Goal: Transaction & Acquisition: Obtain resource

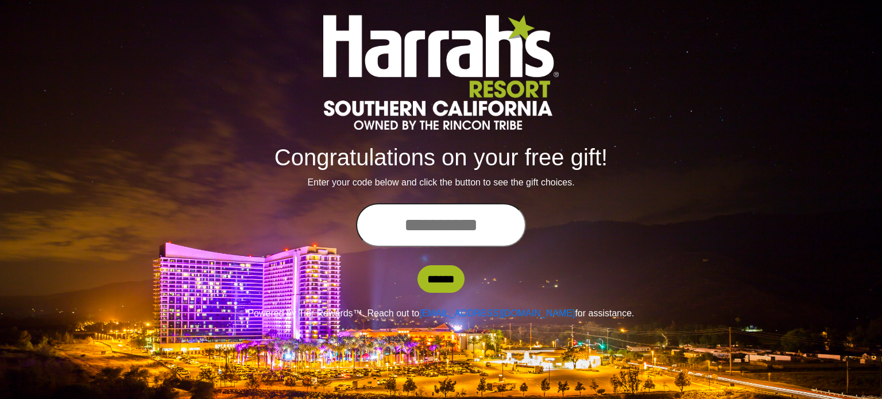
click at [437, 226] on input "text" at bounding box center [441, 225] width 170 height 44
type input "**********"
click at [431, 280] on input "******" at bounding box center [441, 279] width 47 height 28
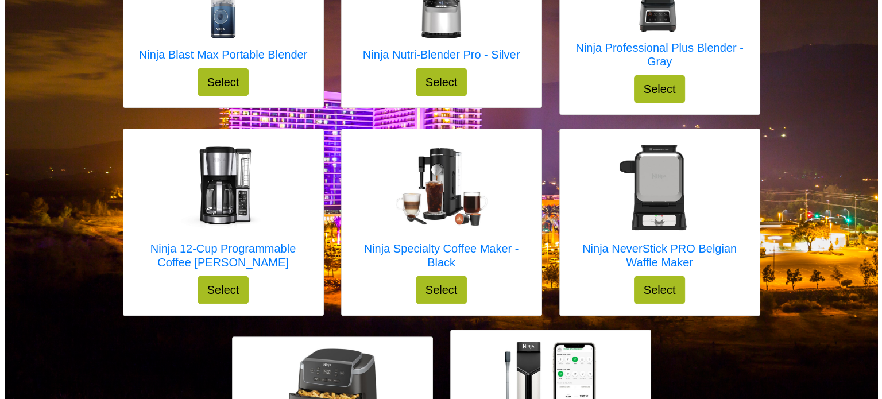
scroll to position [182, 0]
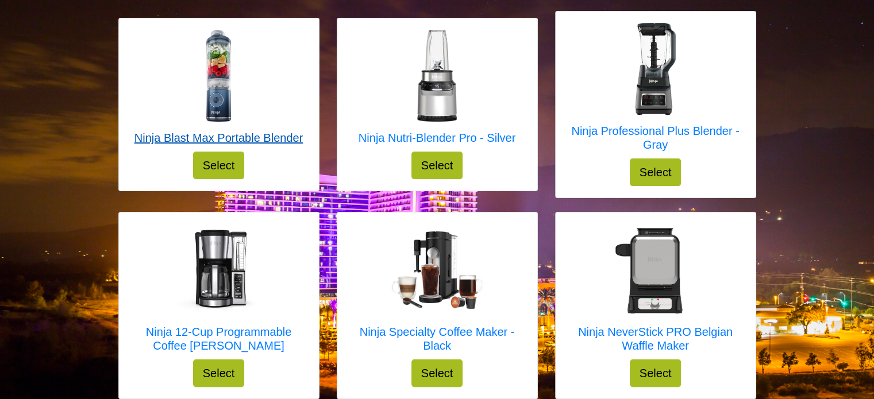
click at [165, 143] on h5 "Ninja Blast Max Portable Blender" at bounding box center [218, 138] width 168 height 14
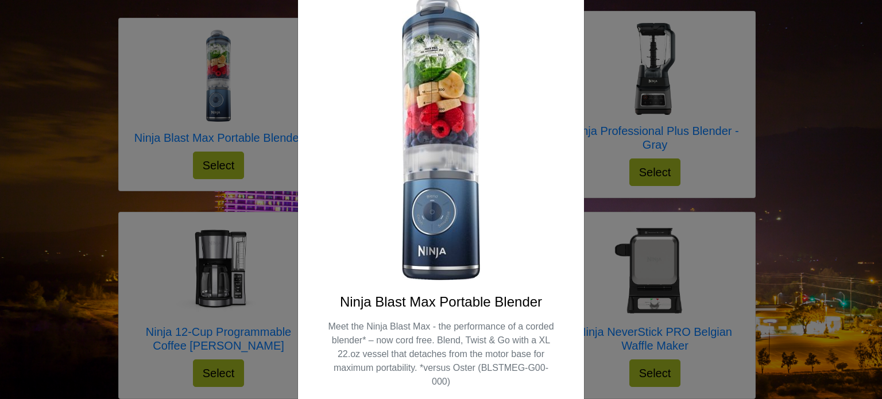
scroll to position [92, 0]
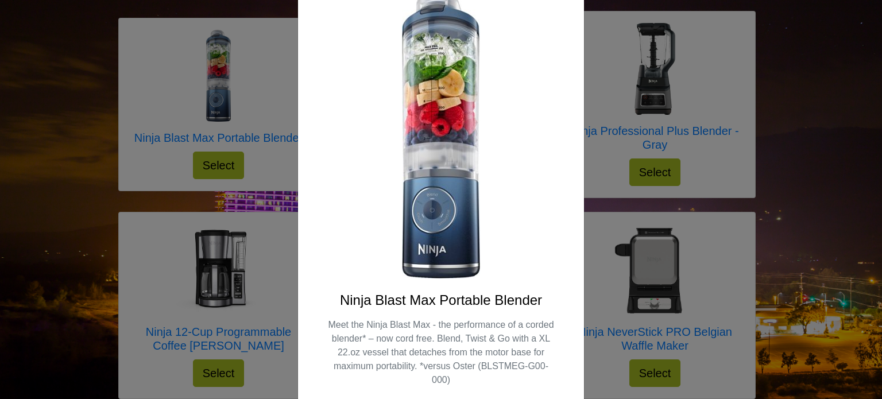
click at [0, 294] on div "X Ninja Blast Max Portable Blender Meet the Ninja Blast Max - the performance o…" at bounding box center [441, 199] width 882 height 399
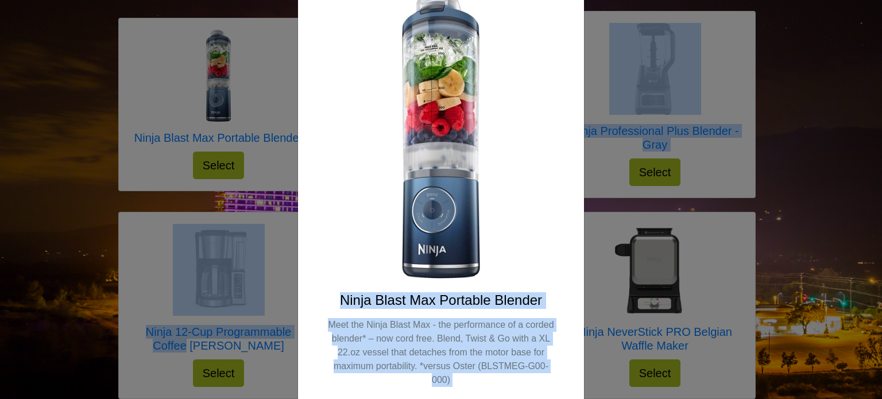
click at [77, 399] on html "Select your gift! Ninja Blast Max Portable Blender Select X Ninja Blast Max Por…" at bounding box center [441, 230] width 882 height 824
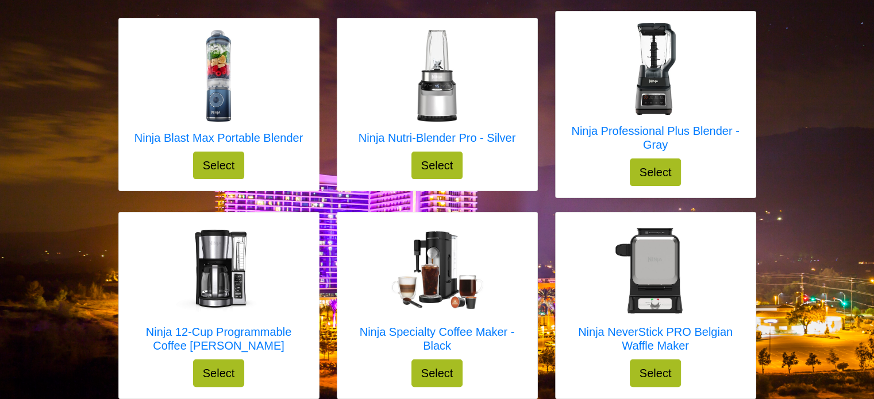
click at [142, 168] on div "Ninja Blast Max Portable Blender Select" at bounding box center [219, 104] width 200 height 172
drag, startPoint x: 304, startPoint y: 137, endPoint x: 130, endPoint y: 134, distance: 174.6
click at [130, 134] on div "Ninja Blast Max Portable Blender Select" at bounding box center [219, 104] width 200 height 172
copy h5 "Ninja Blast Max Portable Blender"
click at [422, 140] on h5 "Ninja Nutri-Blender Pro - Silver" at bounding box center [436, 138] width 157 height 14
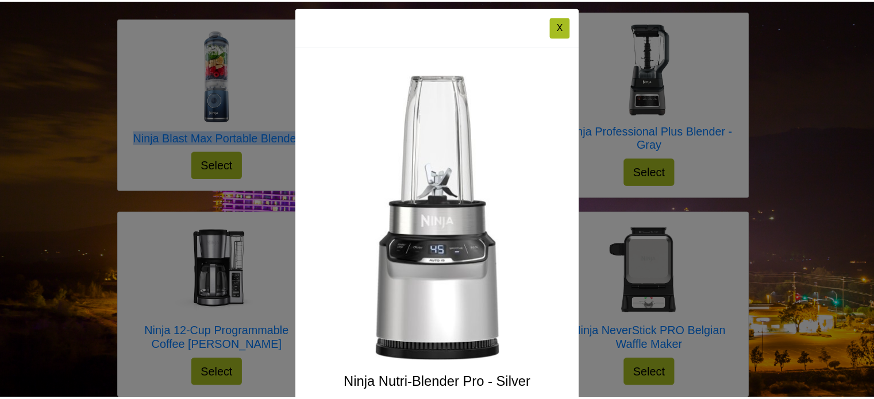
scroll to position [0, 0]
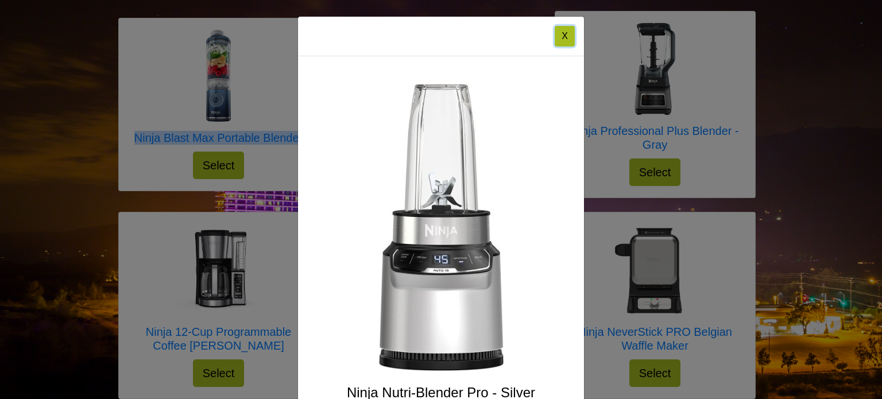
click at [565, 41] on button "X" at bounding box center [565, 36] width 20 height 21
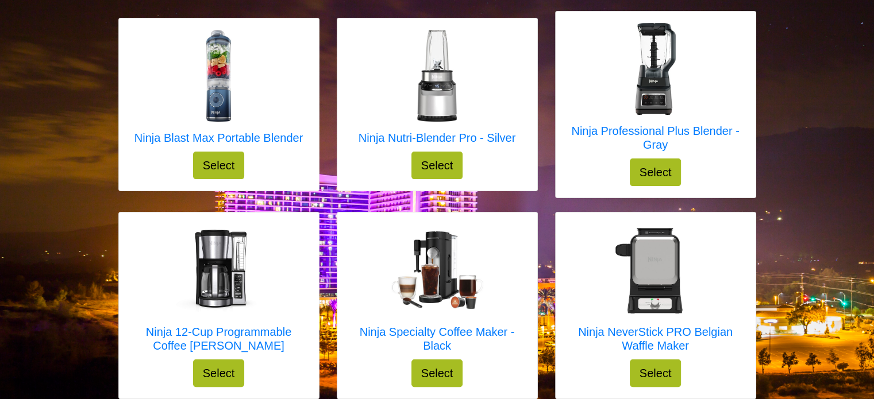
click at [527, 144] on div "Ninja Nutri-Blender Pro - Silver Select" at bounding box center [437, 104] width 200 height 172
drag, startPoint x: 516, startPoint y: 141, endPoint x: 361, endPoint y: 151, distance: 155.4
click at [361, 151] on div "Ninja Nutri-Blender Pro - Silver Select" at bounding box center [437, 104] width 200 height 172
copy h5 "Ninja Nutri-Blender Pro - Silver"
drag, startPoint x: 565, startPoint y: 126, endPoint x: 699, endPoint y: 142, distance: 134.2
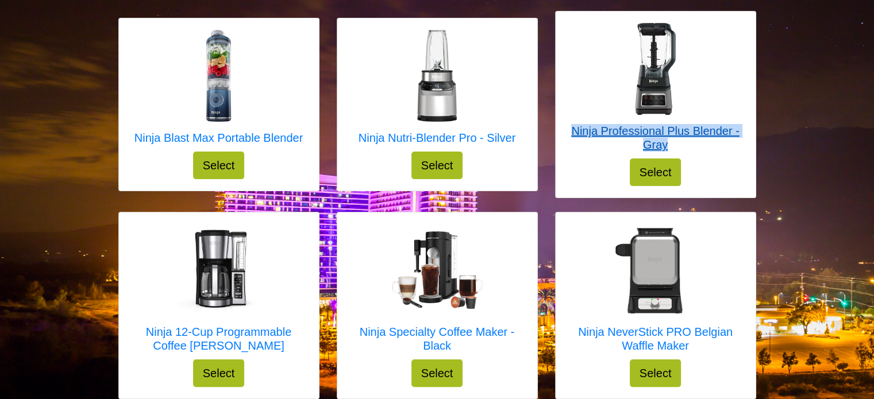
click at [699, 142] on div "Ninja Professional Plus Blender - Gray Select" at bounding box center [655, 104] width 200 height 186
copy h5 "Ninja Professional Plus Blender - Gray"
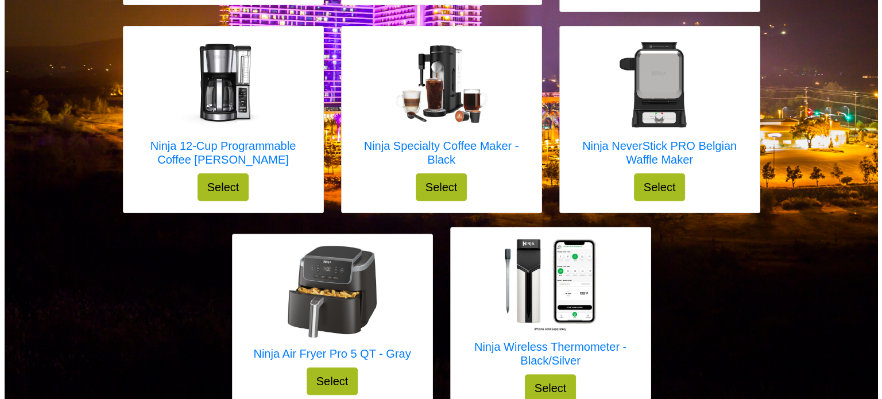
scroll to position [371, 0]
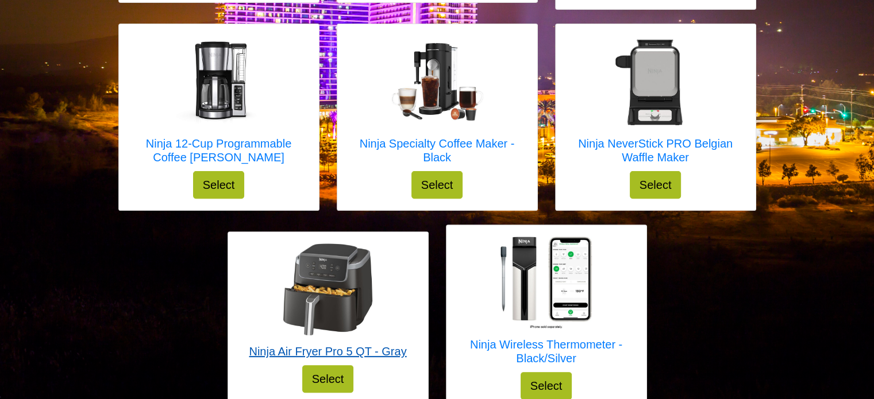
click at [353, 350] on h5 "Ninja Air Fryer Pro 5 QT - Gray" at bounding box center [327, 352] width 157 height 14
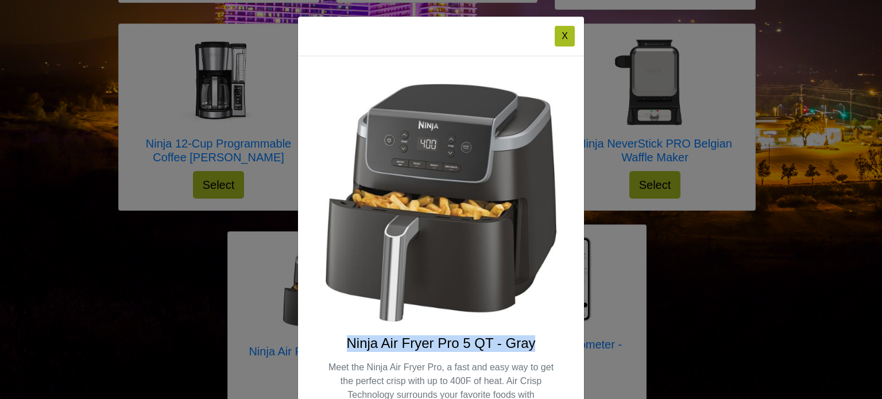
drag, startPoint x: 532, startPoint y: 344, endPoint x: 344, endPoint y: 339, distance: 187.9
click at [344, 339] on h4 "Ninja Air Fryer Pro 5 QT - Gray" at bounding box center [441, 343] width 231 height 17
copy h4 "Ninja Air Fryer Pro 5 QT - Gray"
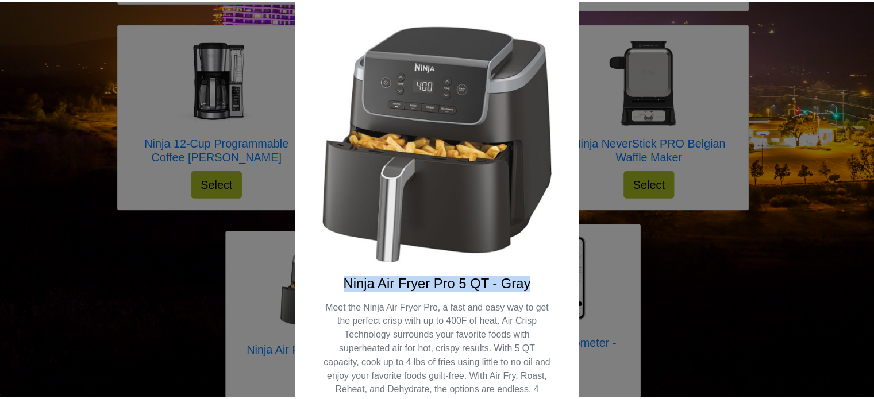
scroll to position [0, 0]
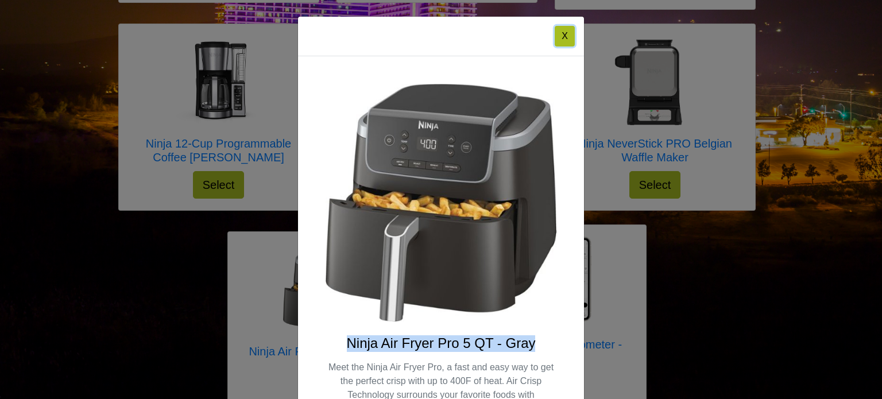
click at [559, 42] on button "X" at bounding box center [565, 36] width 20 height 21
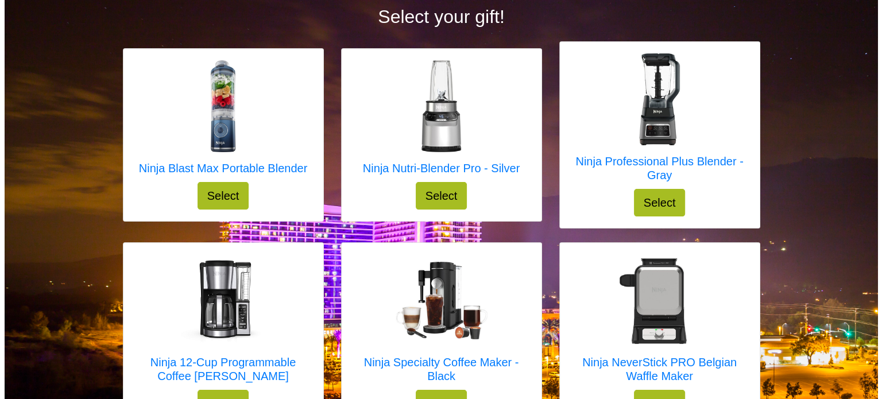
scroll to position [148, 0]
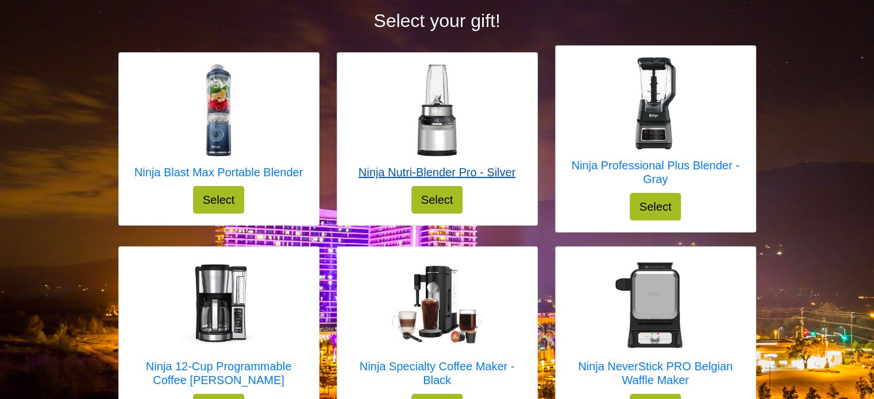
click at [483, 176] on h5 "Ninja Nutri-Blender Pro - Silver" at bounding box center [436, 172] width 157 height 14
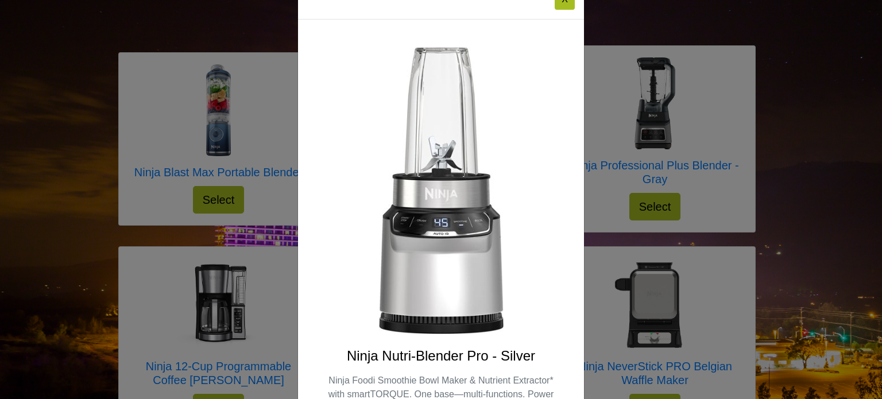
scroll to position [0, 0]
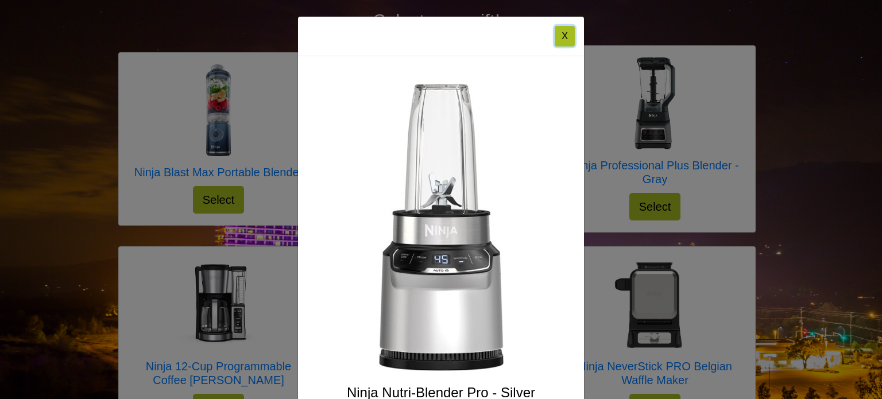
click at [562, 36] on button "X" at bounding box center [565, 36] width 20 height 21
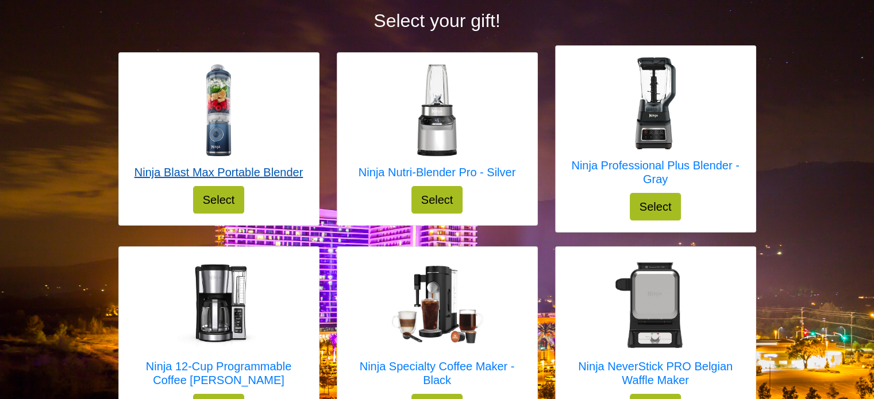
click at [271, 170] on h5 "Ninja Blast Max Portable Blender" at bounding box center [218, 172] width 168 height 14
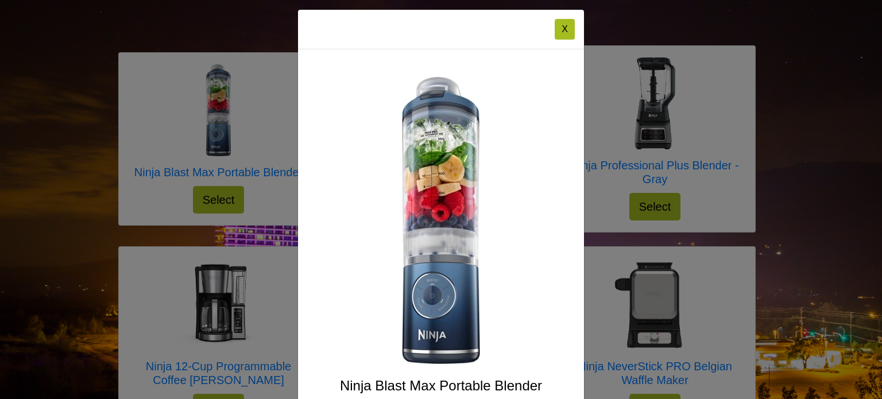
scroll to position [7, 0]
click at [566, 28] on button "X" at bounding box center [565, 29] width 20 height 21
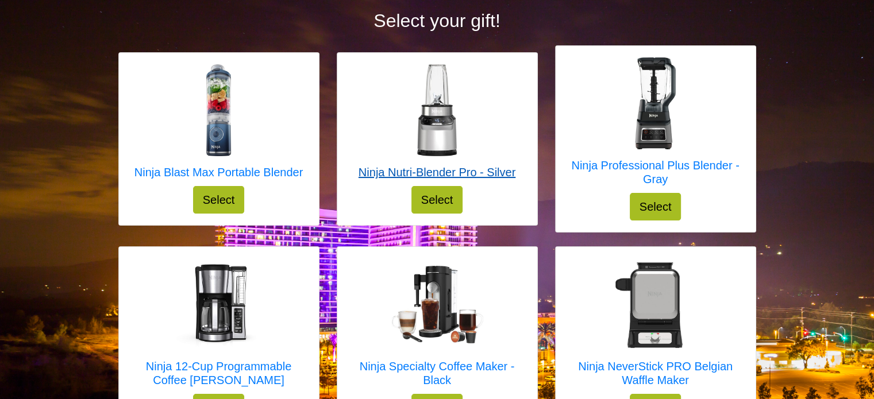
click at [490, 175] on h5 "Ninja Nutri-Blender Pro - Silver" at bounding box center [436, 172] width 157 height 14
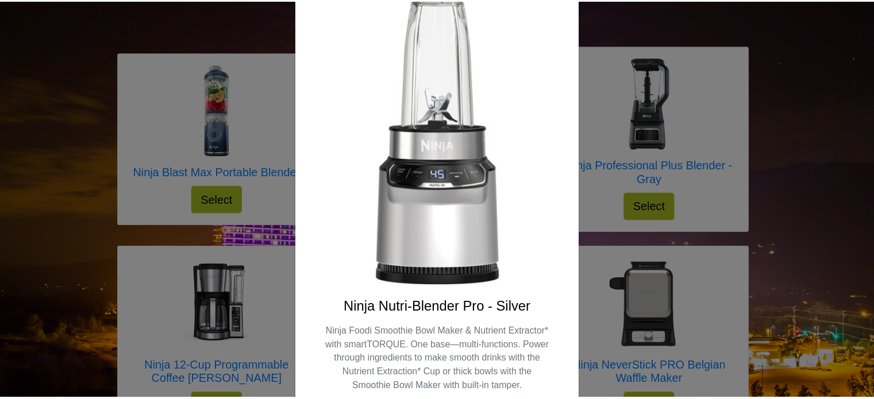
scroll to position [87, 0]
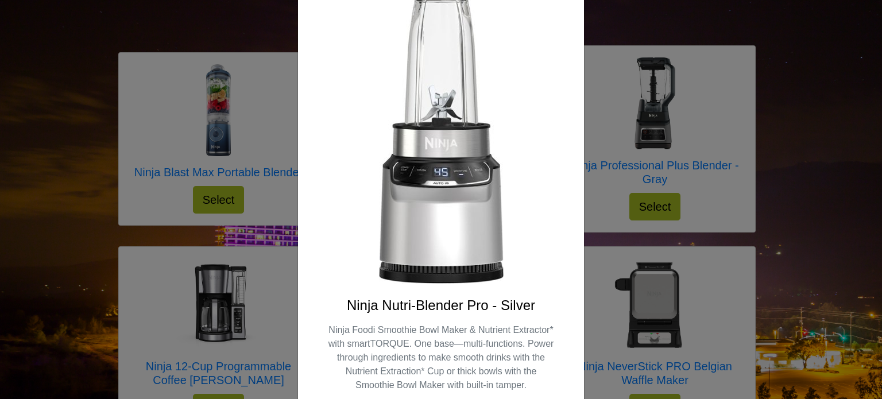
drag, startPoint x: 867, startPoint y: 103, endPoint x: 866, endPoint y: 124, distance: 20.1
click at [866, 124] on div "X Ninja Nutri-Blender Pro - Silver Ninja Foodi Smoothie Bowl Maker & Nutrient E…" at bounding box center [441, 199] width 882 height 399
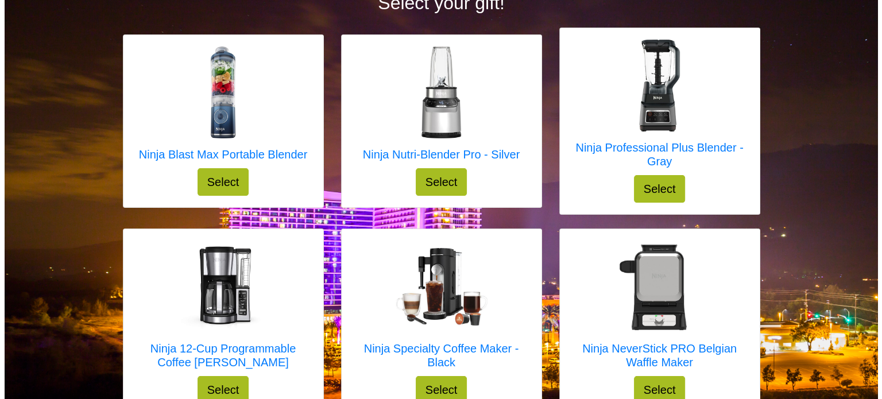
scroll to position [161, 0]
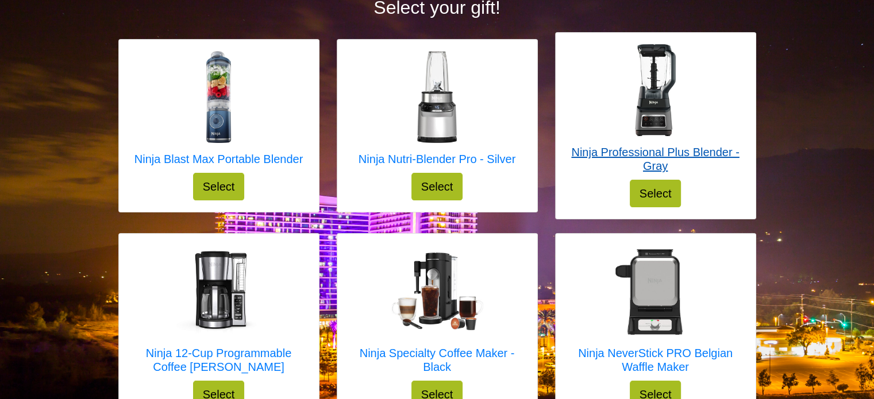
click at [718, 146] on h5 "Ninja Professional Plus Blender - Gray" at bounding box center [655, 159] width 177 height 28
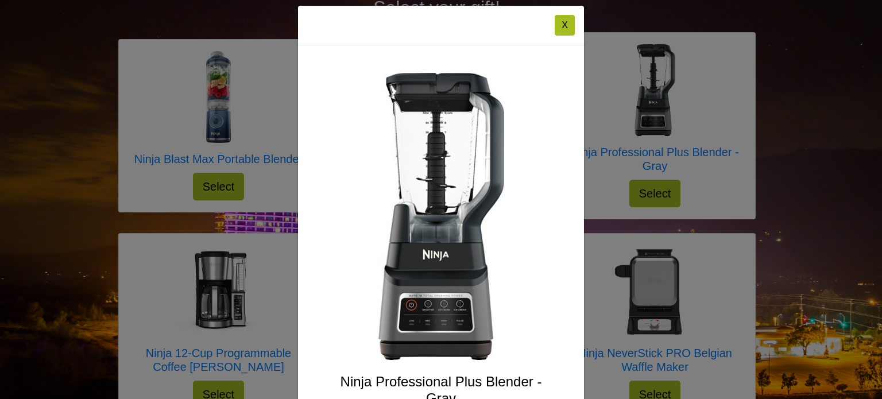
scroll to position [0, 0]
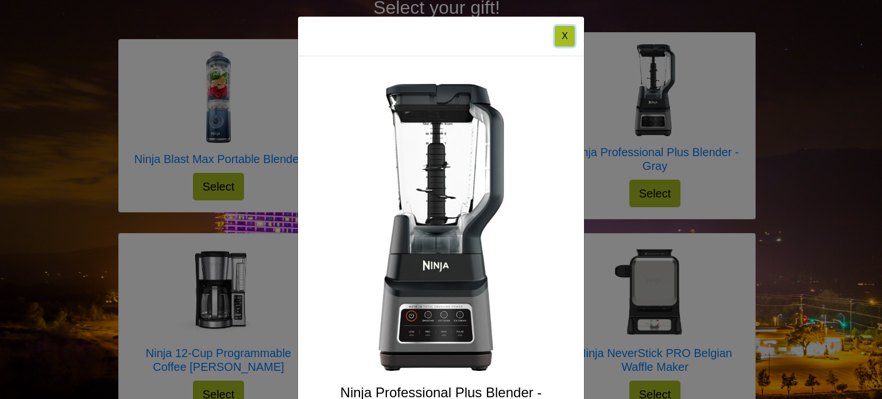
click at [567, 41] on button "X" at bounding box center [565, 36] width 20 height 21
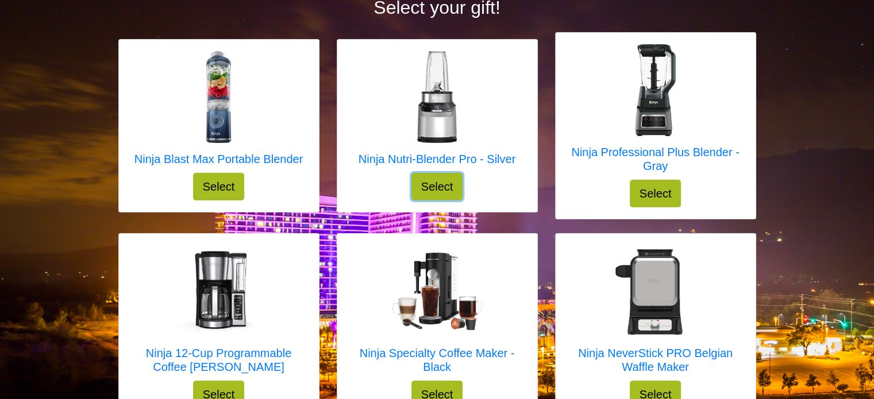
click at [438, 185] on button "Select" at bounding box center [437, 187] width 52 height 28
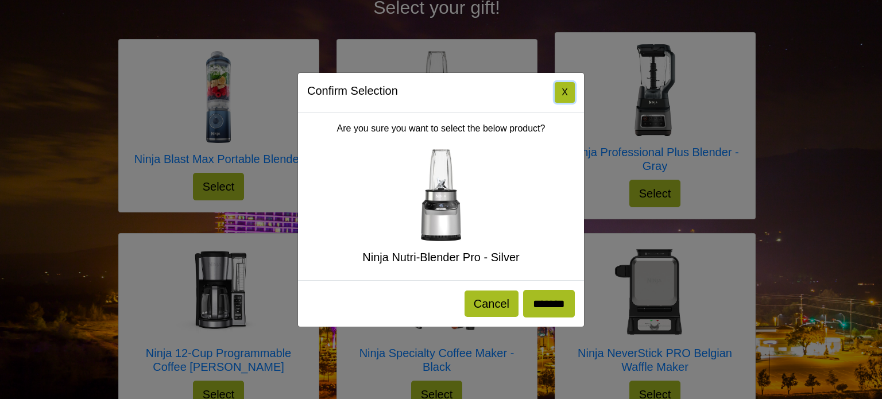
click at [565, 95] on button "X" at bounding box center [565, 92] width 20 height 21
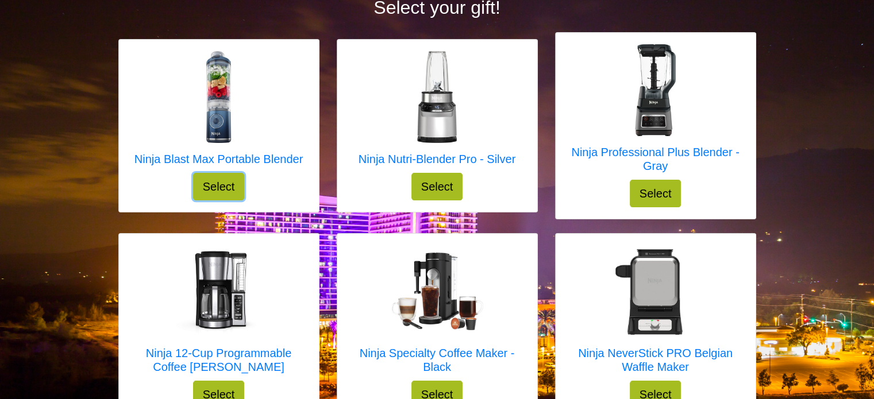
click at [217, 191] on button "Select" at bounding box center [219, 187] width 52 height 28
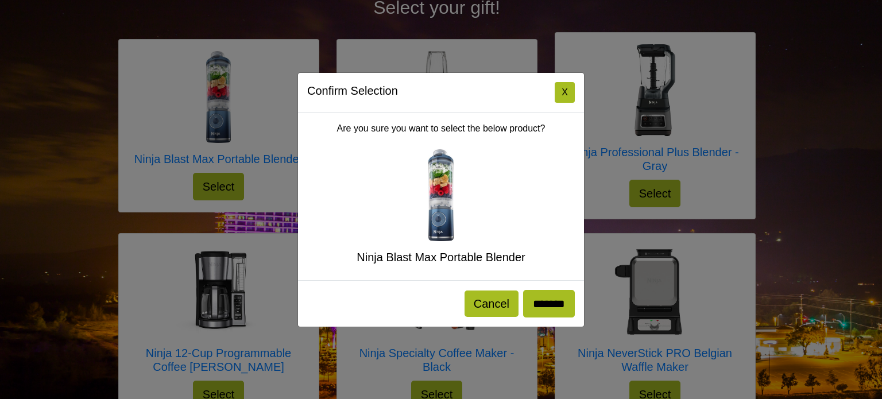
click at [358, 204] on div at bounding box center [441, 195] width 268 height 92
click at [567, 101] on button "X" at bounding box center [565, 92] width 20 height 21
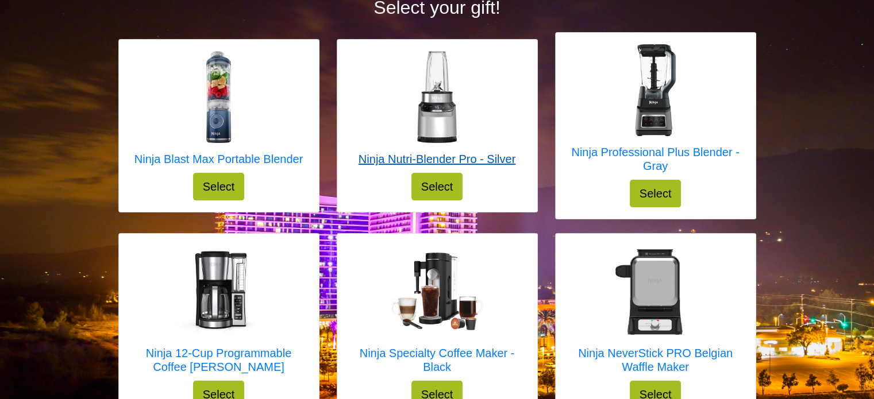
click at [443, 162] on h5 "Ninja Nutri-Blender Pro - Silver" at bounding box center [436, 159] width 157 height 14
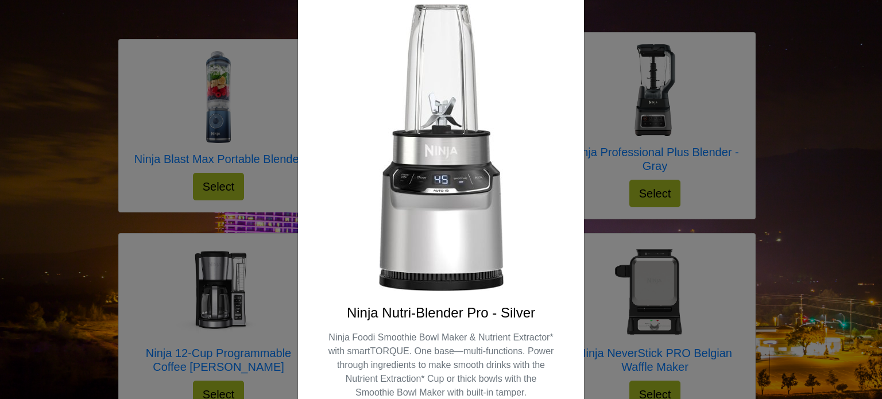
scroll to position [80, 0]
click at [871, 117] on div "X Ninja Nutri-Blender Pro - Silver Ninja Foodi Smoothie Bowl Maker & Nutrient E…" at bounding box center [441, 199] width 882 height 399
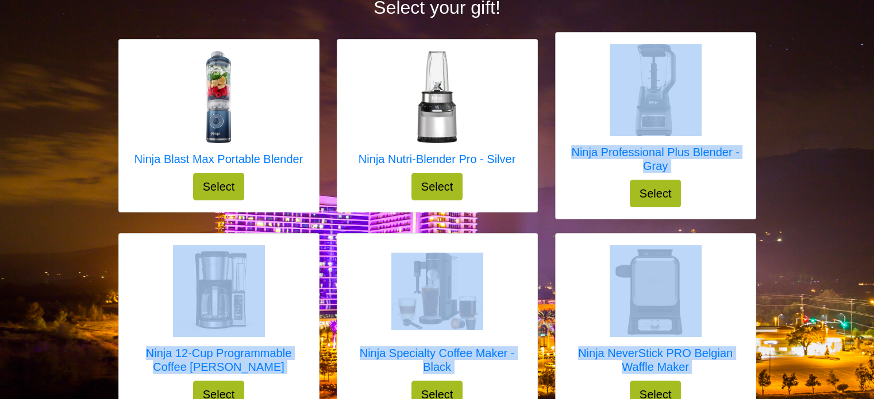
drag, startPoint x: 871, startPoint y: 117, endPoint x: 877, endPoint y: 172, distance: 55.5
click at [873, 172] on html "Select your gift! Ninja Blast Max Portable Blender Select X Ninja Blast Max Por…" at bounding box center [437, 251] width 874 height 824
click at [832, 119] on div "Select your gift! Ninja Blast Max Portable Blender Select X Ninja Blast Max Por…" at bounding box center [437, 251] width 874 height 824
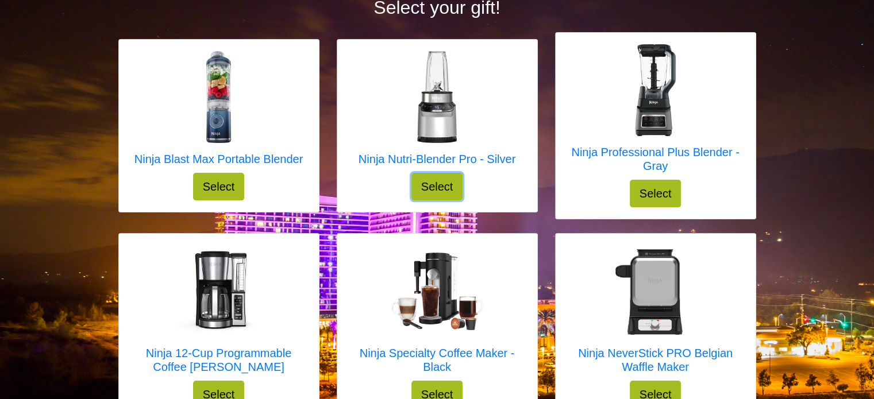
click at [444, 186] on button "Select" at bounding box center [437, 187] width 52 height 28
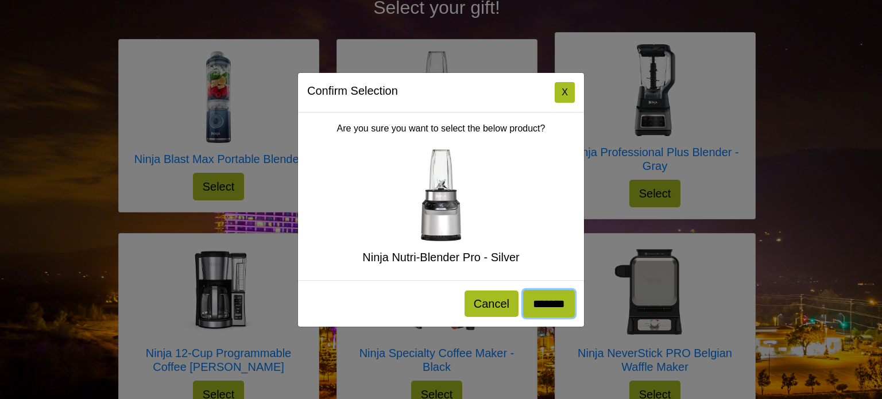
click at [547, 306] on input "*******" at bounding box center [549, 304] width 52 height 28
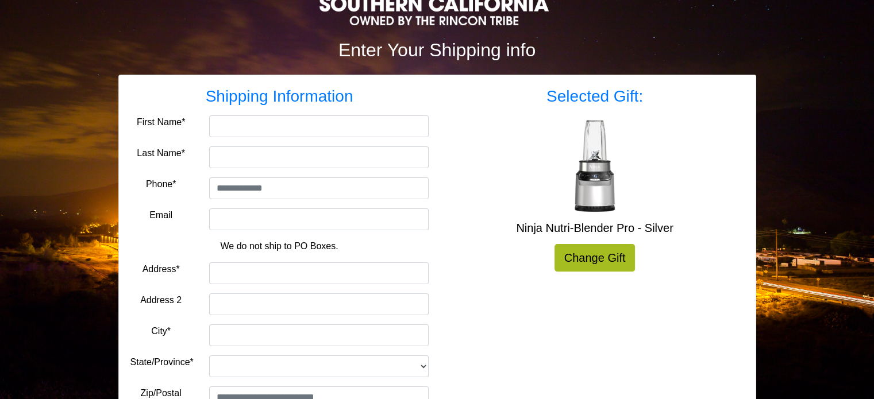
scroll to position [126, 0]
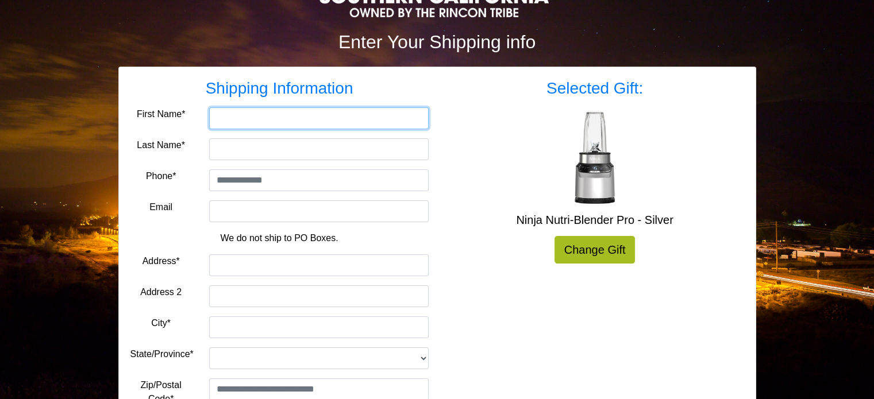
click at [349, 121] on input "First Name*" at bounding box center [318, 118] width 219 height 22
type input "*****"
type input "*******"
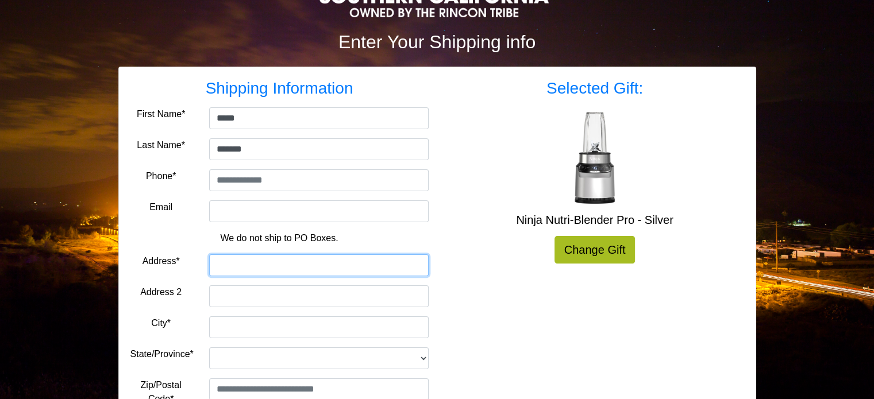
type input "**********"
type input "*********"
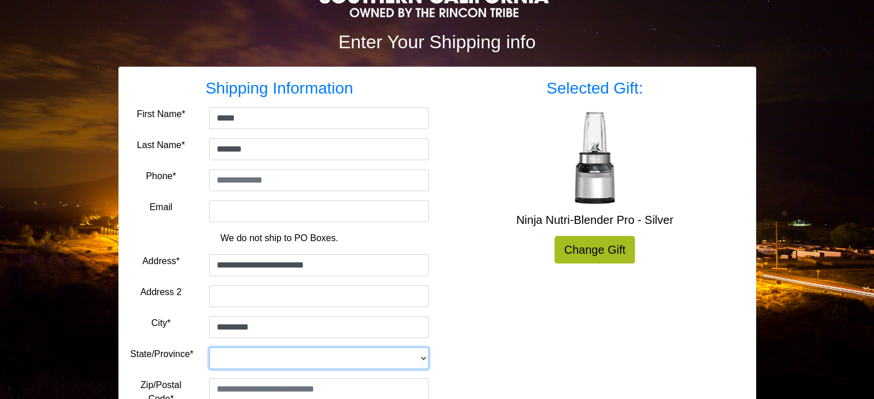
select select "**"
type input "*****"
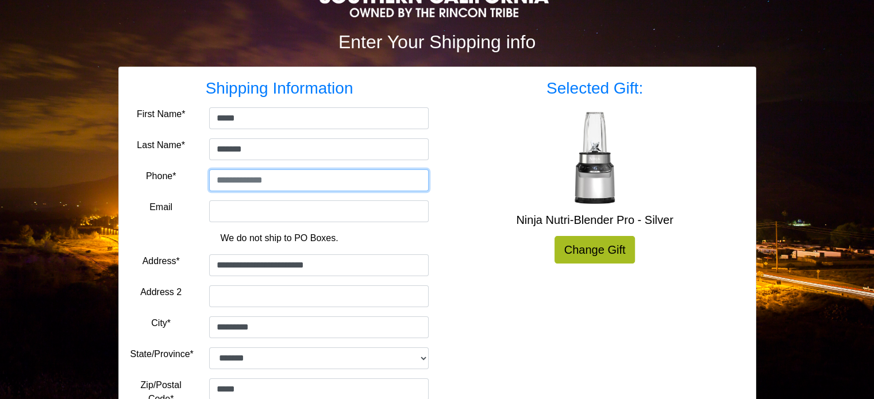
click at [319, 181] on input "tel" at bounding box center [318, 180] width 219 height 22
type input "**********"
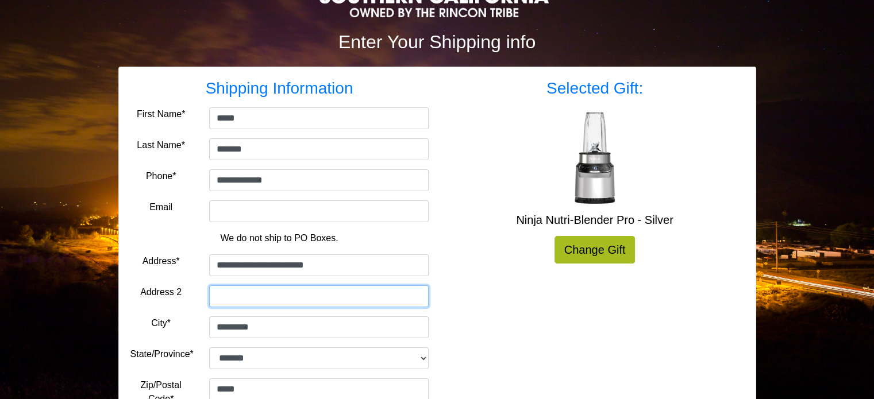
type input "******"
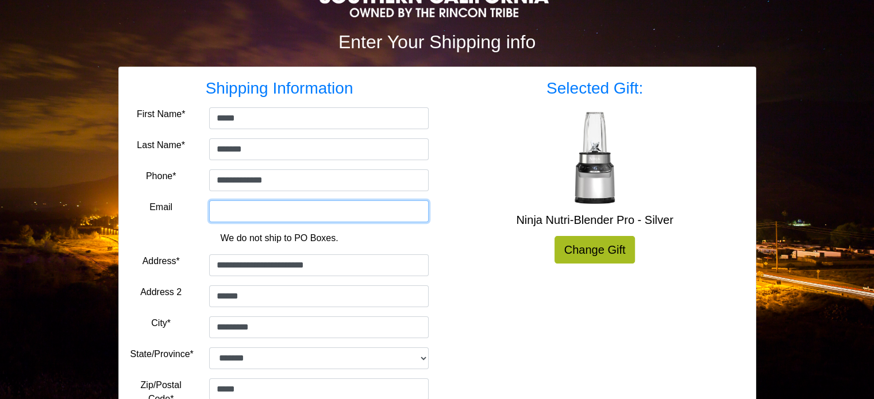
click at [381, 220] on input "Email" at bounding box center [318, 211] width 219 height 22
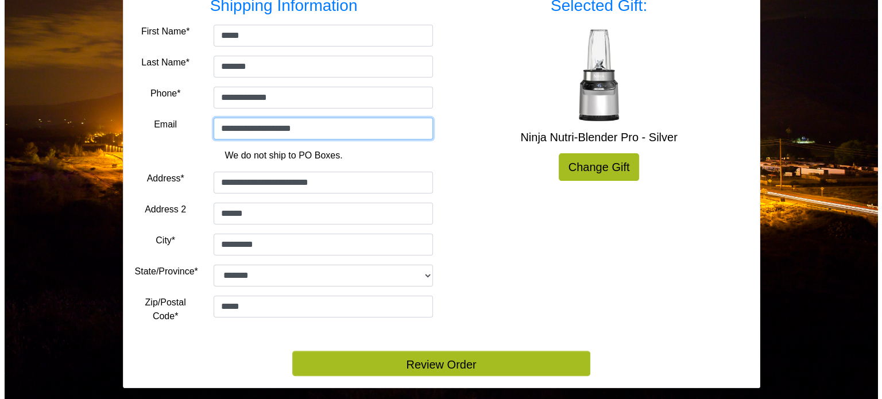
scroll to position [225, 0]
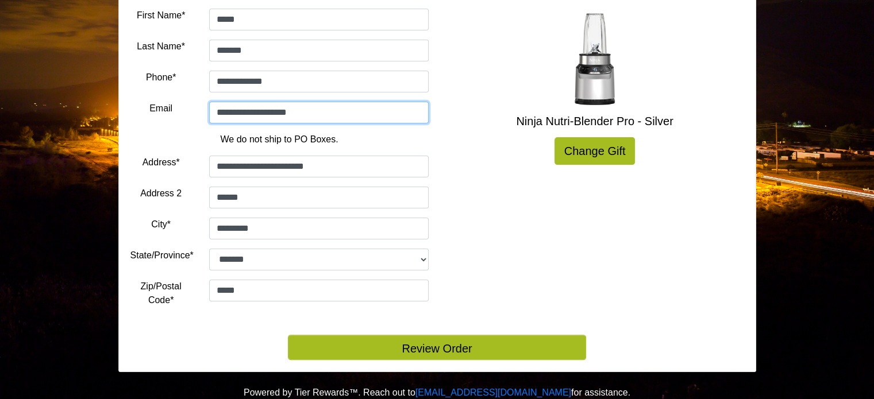
type input "**********"
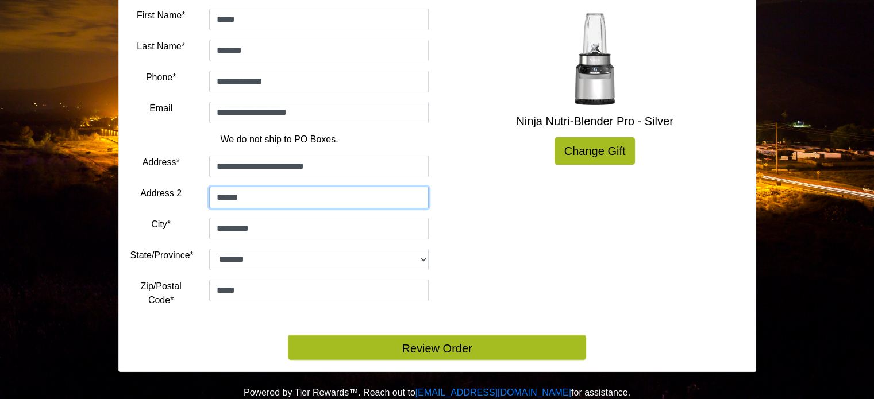
click at [319, 193] on input "******" at bounding box center [318, 198] width 219 height 22
type input "*"
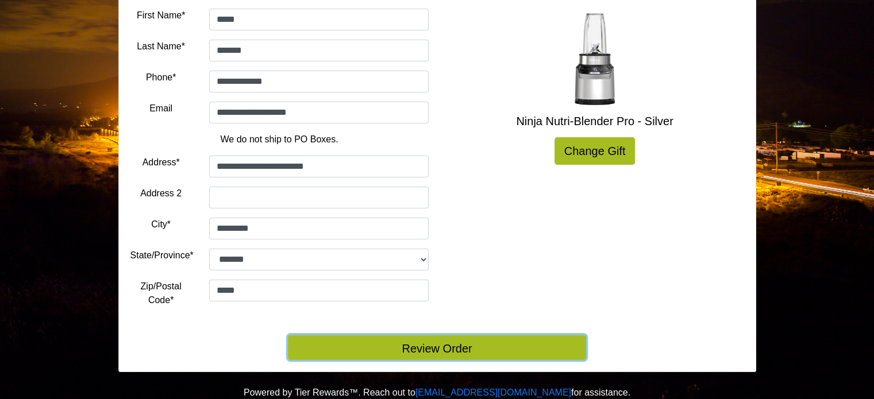
click at [431, 345] on button "Review Order" at bounding box center [437, 347] width 298 height 25
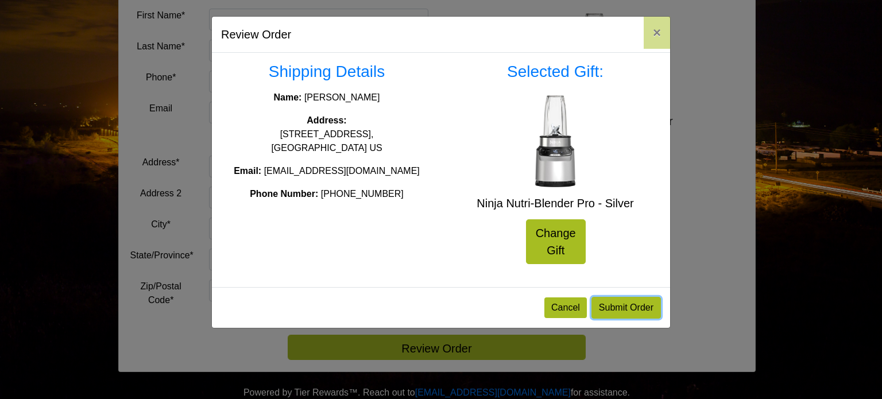
click at [641, 300] on button "Submit Order" at bounding box center [627, 308] width 70 height 22
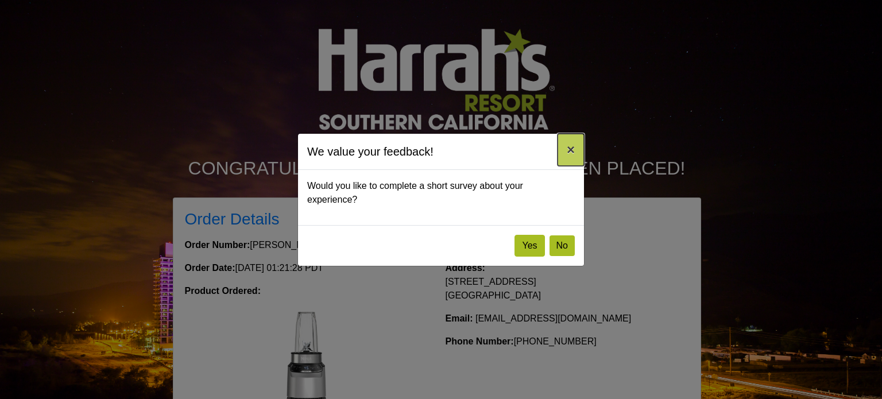
click at [579, 154] on button "×" at bounding box center [571, 150] width 26 height 32
